Goal: Navigation & Orientation: Go to known website

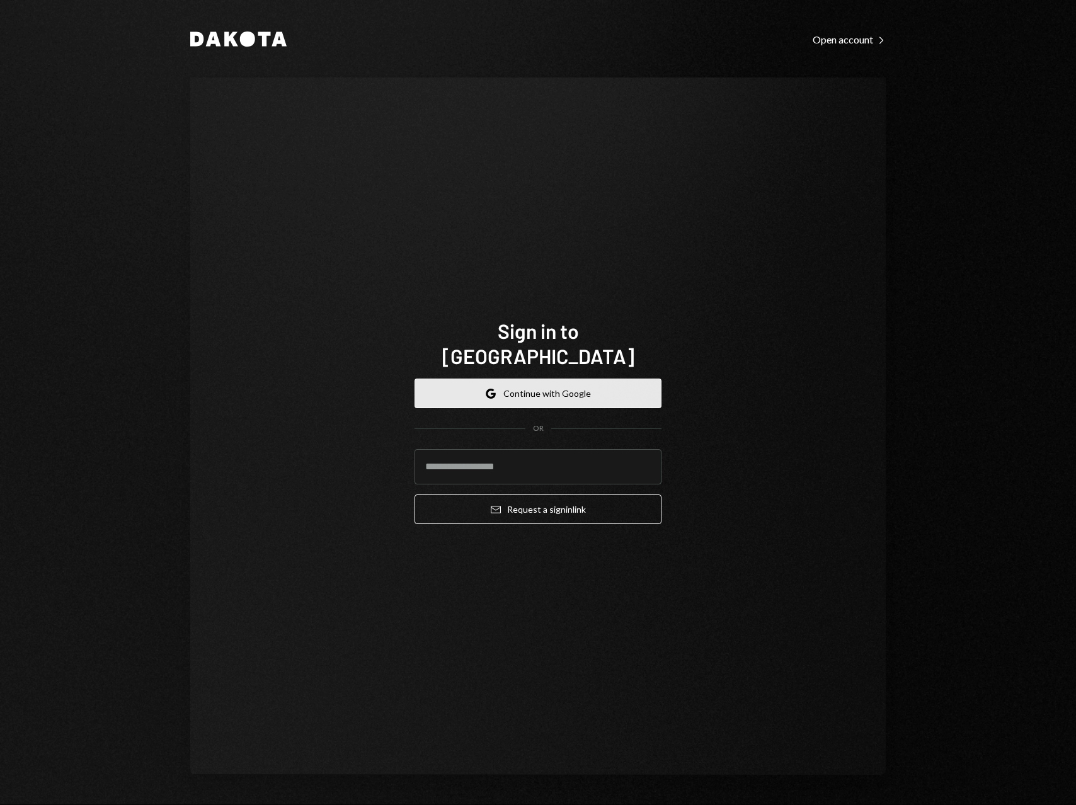
click at [630, 391] on button "Google Continue with Google" at bounding box center [538, 394] width 247 height 30
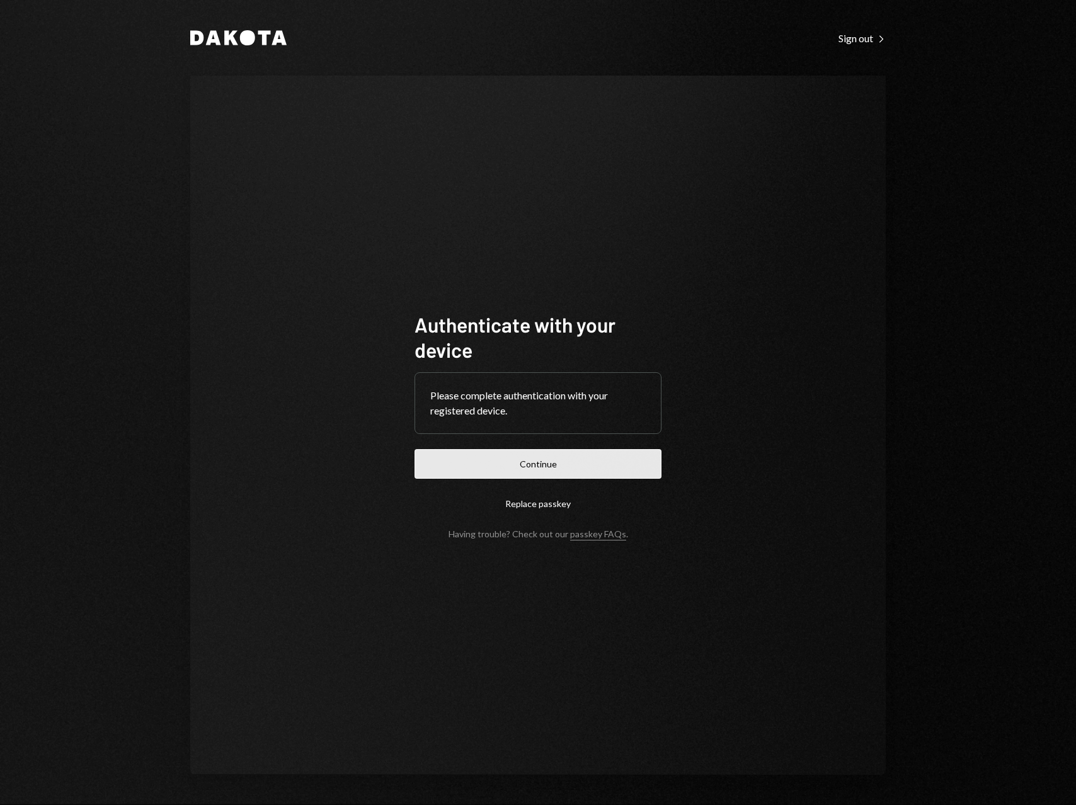
click at [619, 452] on button "Continue" at bounding box center [538, 464] width 247 height 30
